Goal: Navigation & Orientation: Find specific page/section

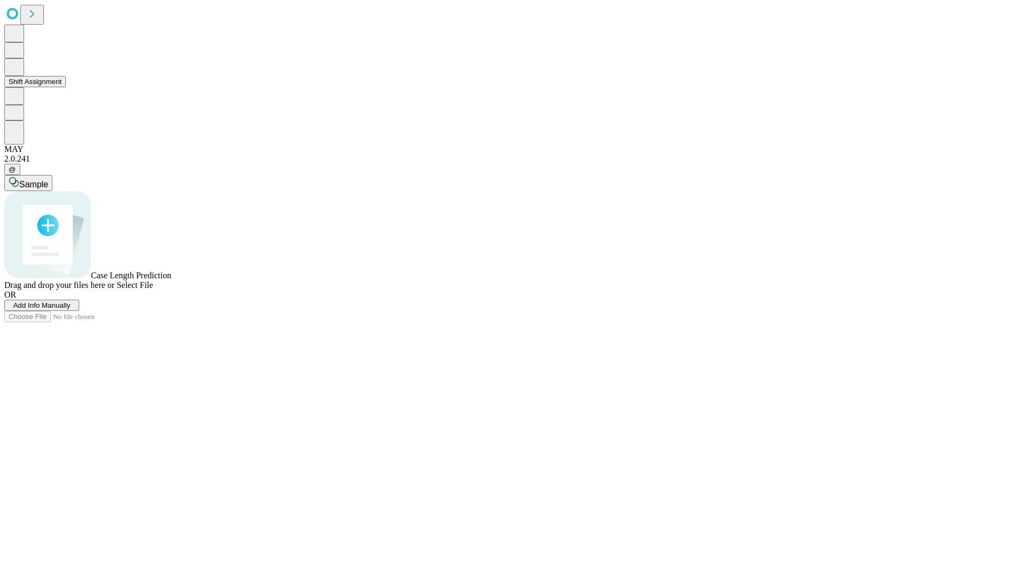
click at [66, 87] on button "Shift Assignment" at bounding box center [35, 81] width 62 height 11
